Goal: Transaction & Acquisition: Purchase product/service

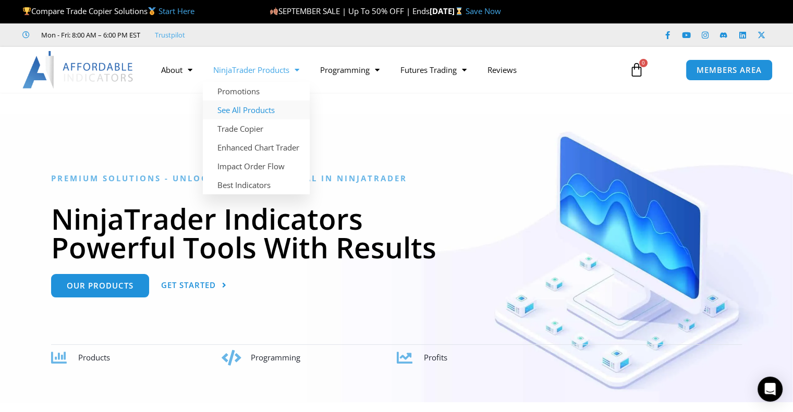
click at [261, 105] on link "See All Products" at bounding box center [256, 110] width 107 height 19
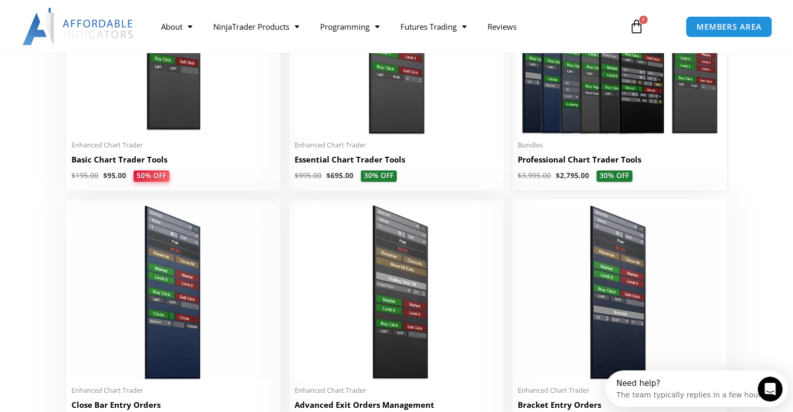
click at [568, 163] on h2 "Professional Chart Trader Tools" at bounding box center [620, 159] width 204 height 11
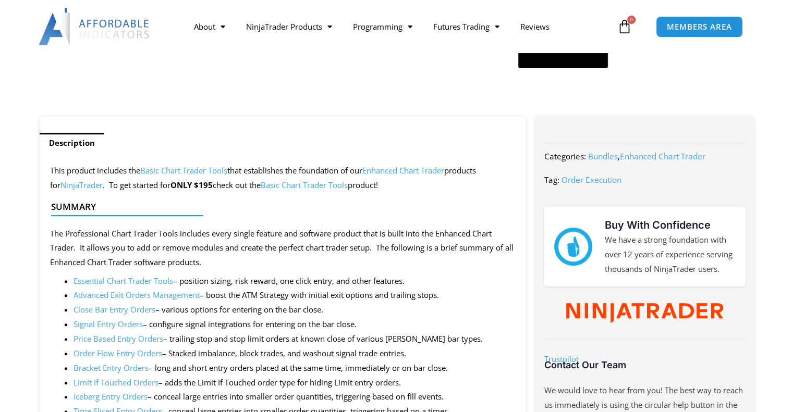
scroll to position [365, 0]
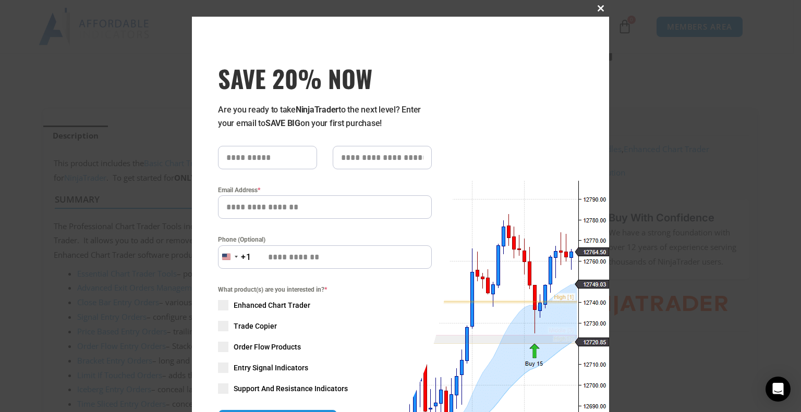
click at [596, 10] on span at bounding box center [600, 8] width 17 height 6
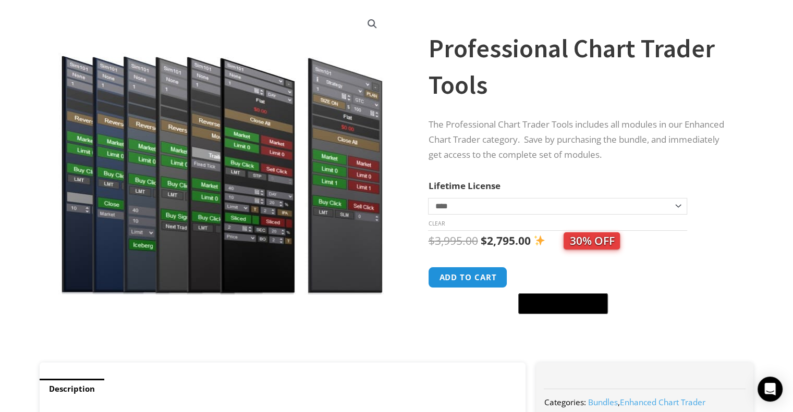
scroll to position [0, 0]
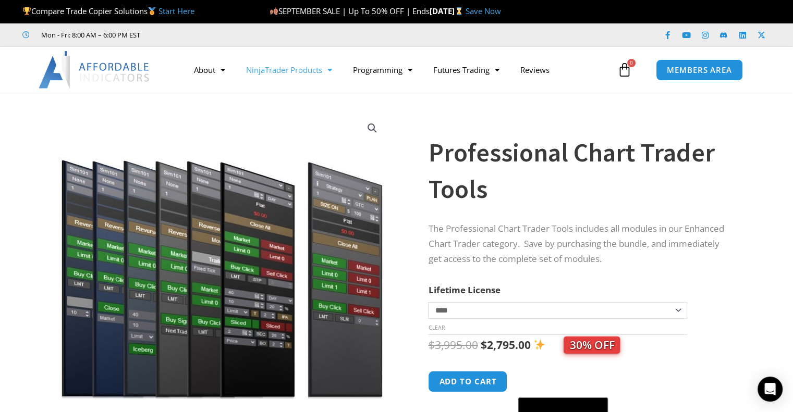
click at [273, 71] on link "NinjaTrader Products" at bounding box center [289, 70] width 107 height 24
